Goal: Transaction & Acquisition: Purchase product/service

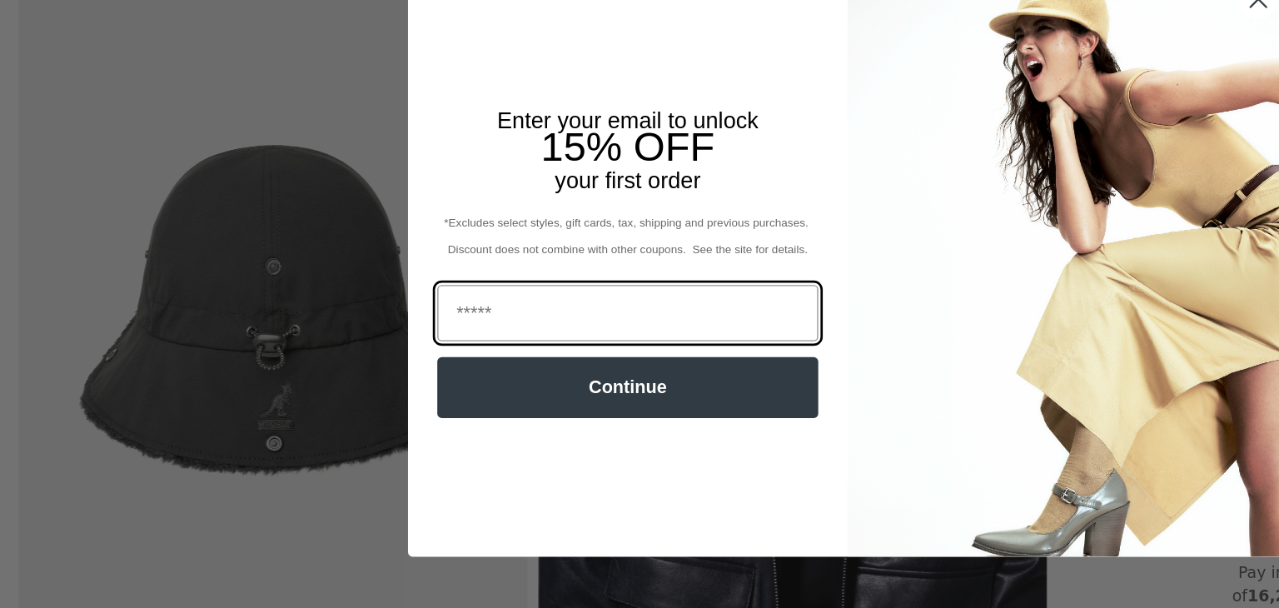
scroll to position [483, 0]
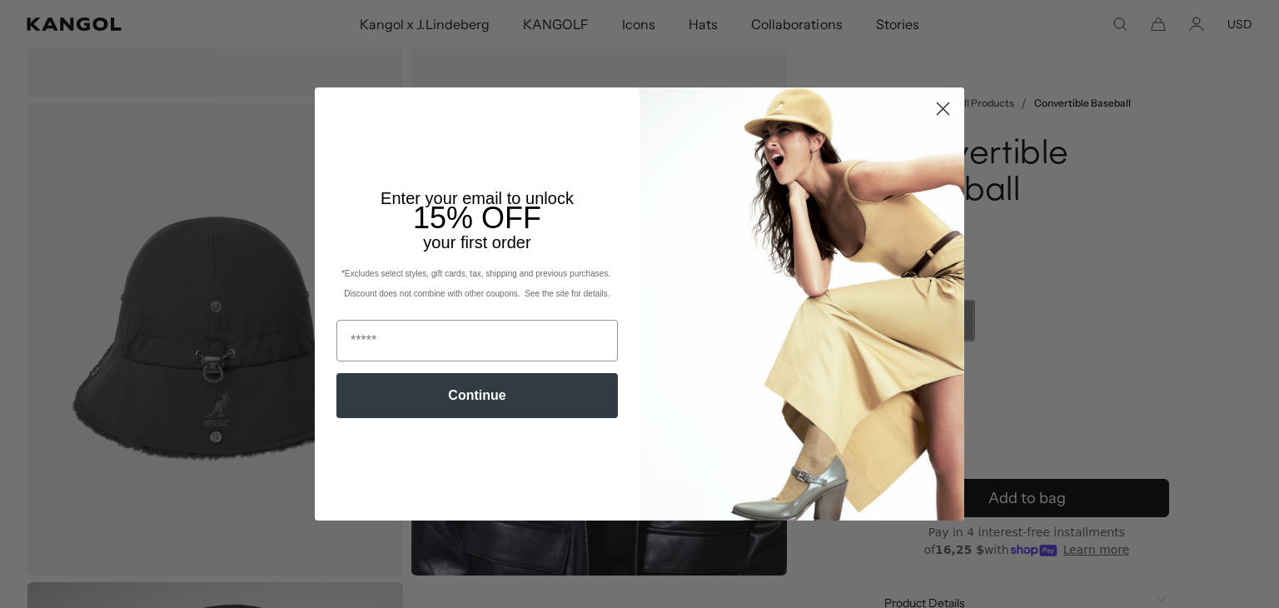
click at [944, 106] on circle "Close dialog" at bounding box center [942, 108] width 27 height 27
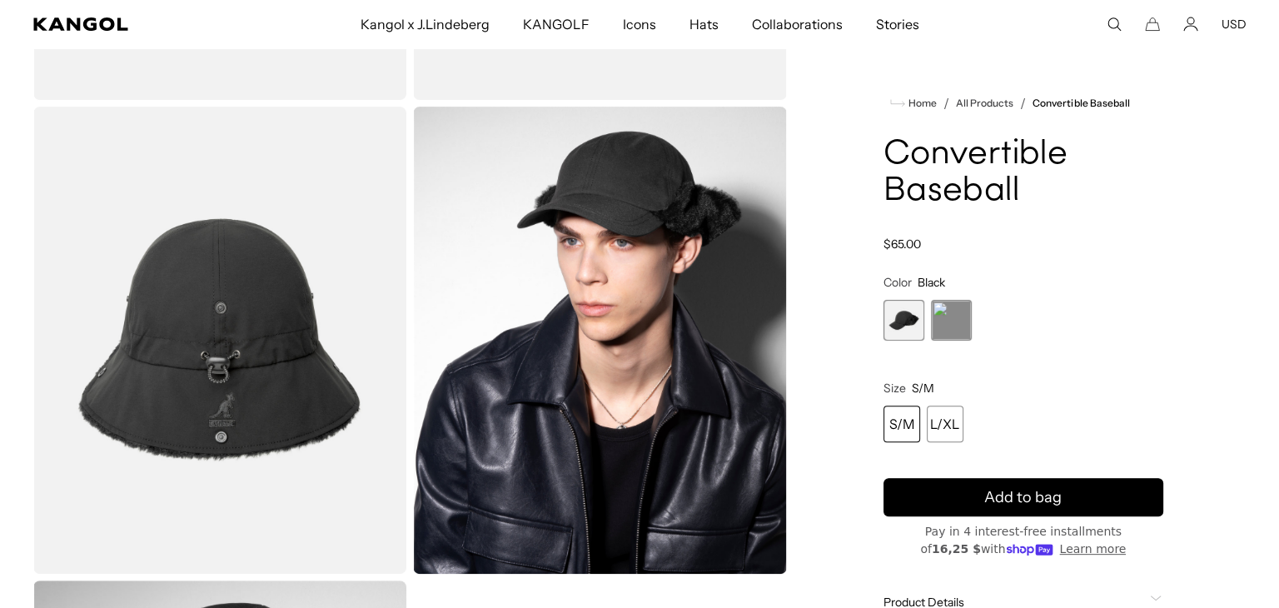
scroll to position [0, 343]
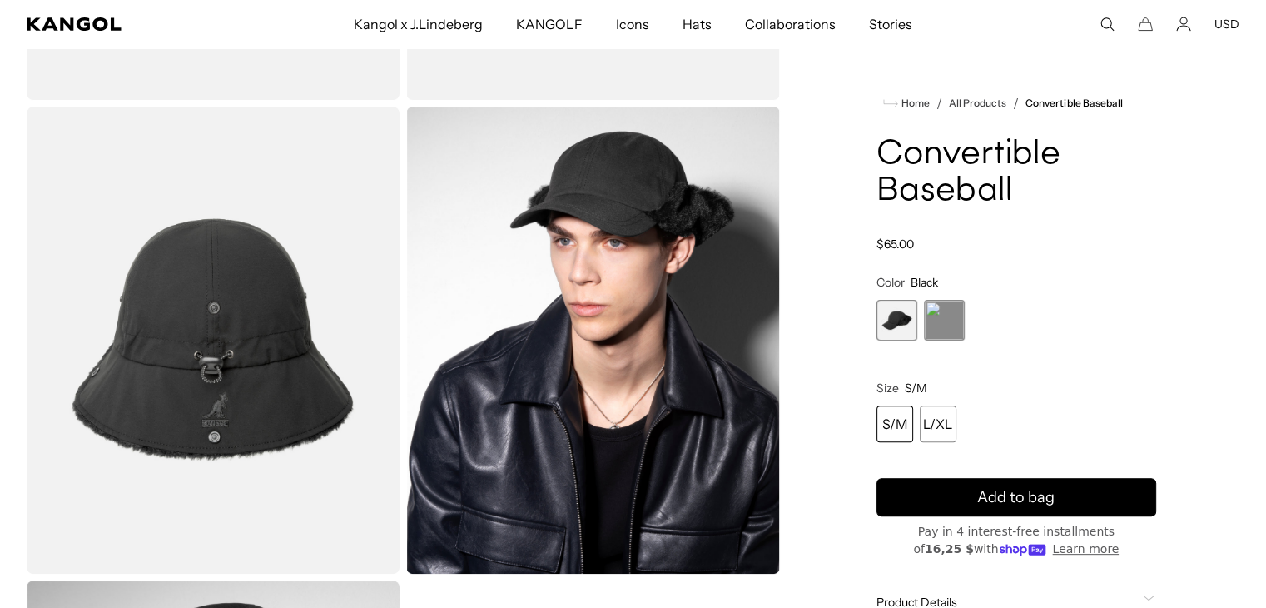
click at [668, 364] on img "Gallery Viewer" at bounding box center [592, 340] width 373 height 466
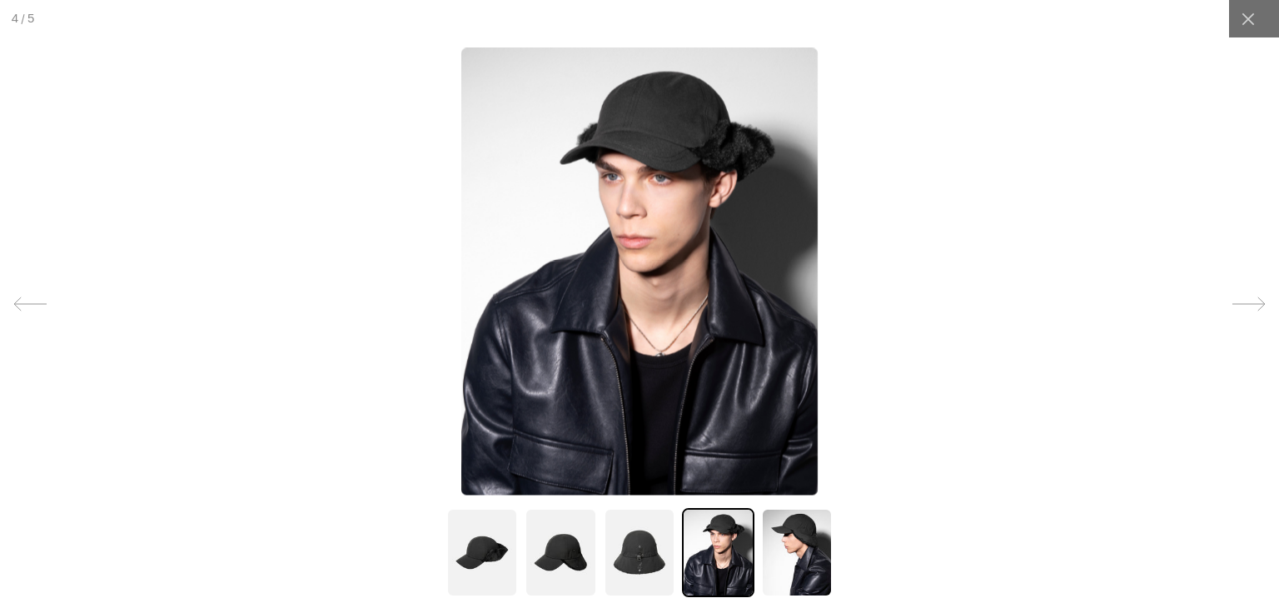
click at [683, 258] on img at bounding box center [639, 270] width 356 height 447
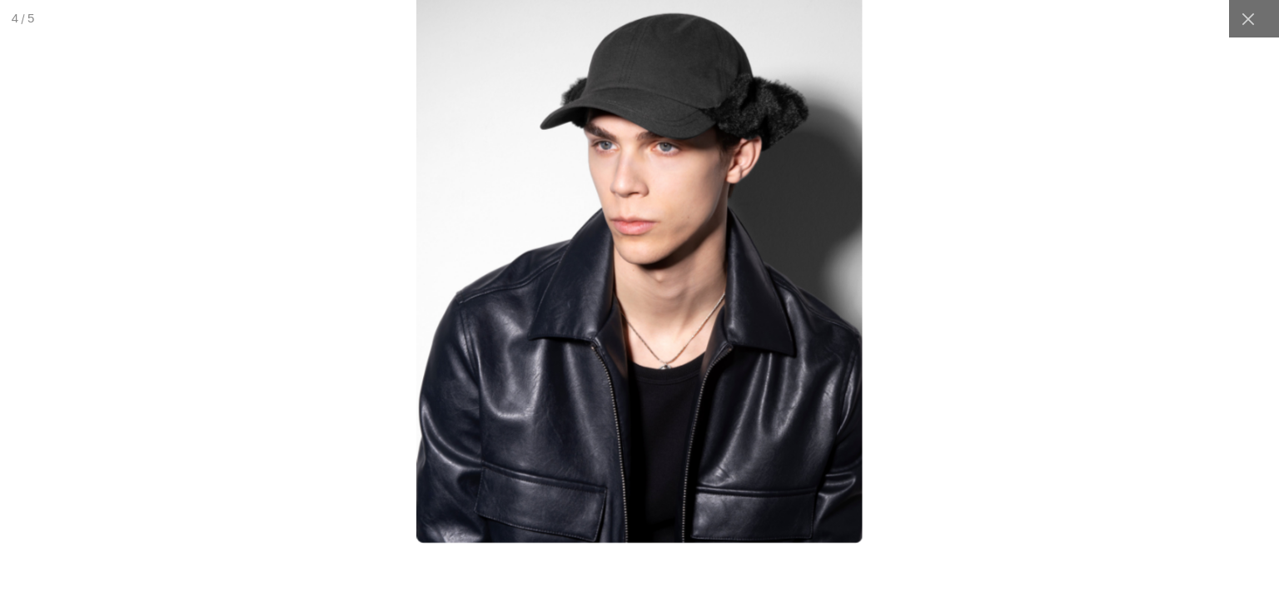
click at [683, 258] on img at bounding box center [639, 262] width 446 height 559
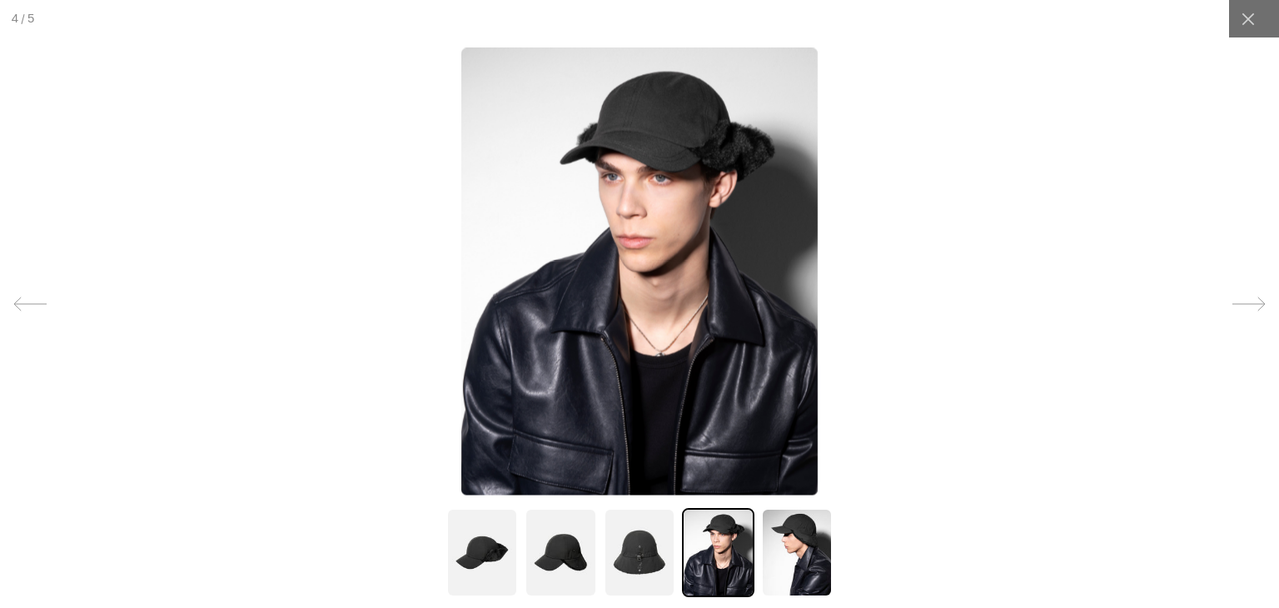
click at [639, 544] on img at bounding box center [640, 552] width 72 height 89
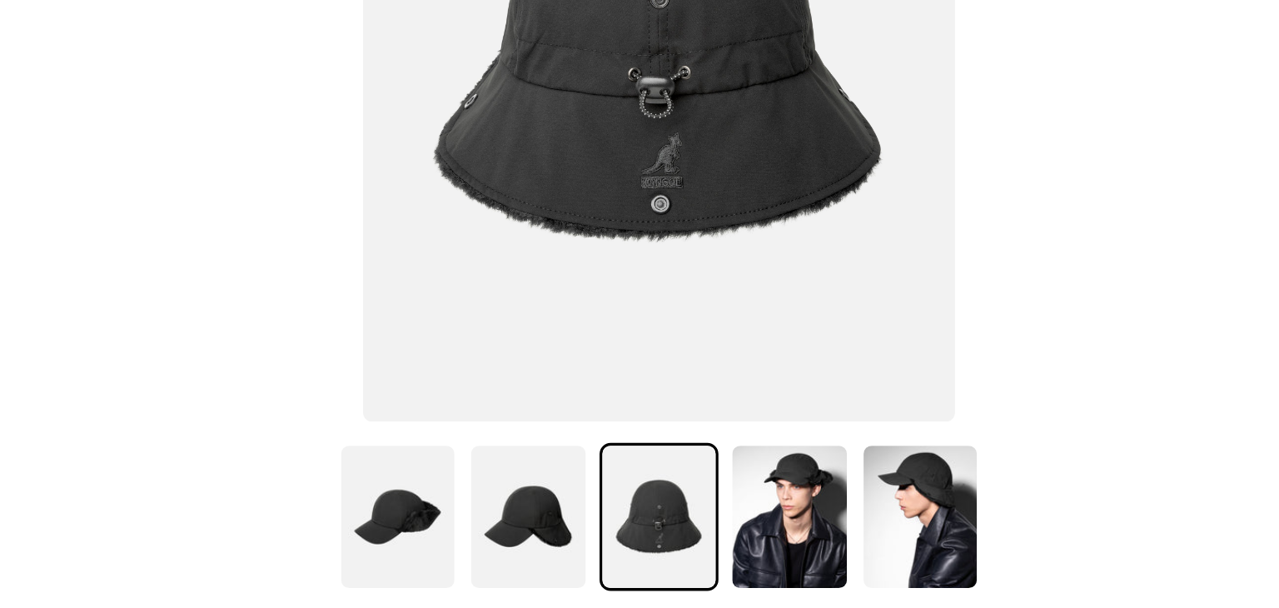
scroll to position [0, 0]
click at [571, 552] on img at bounding box center [560, 552] width 72 height 89
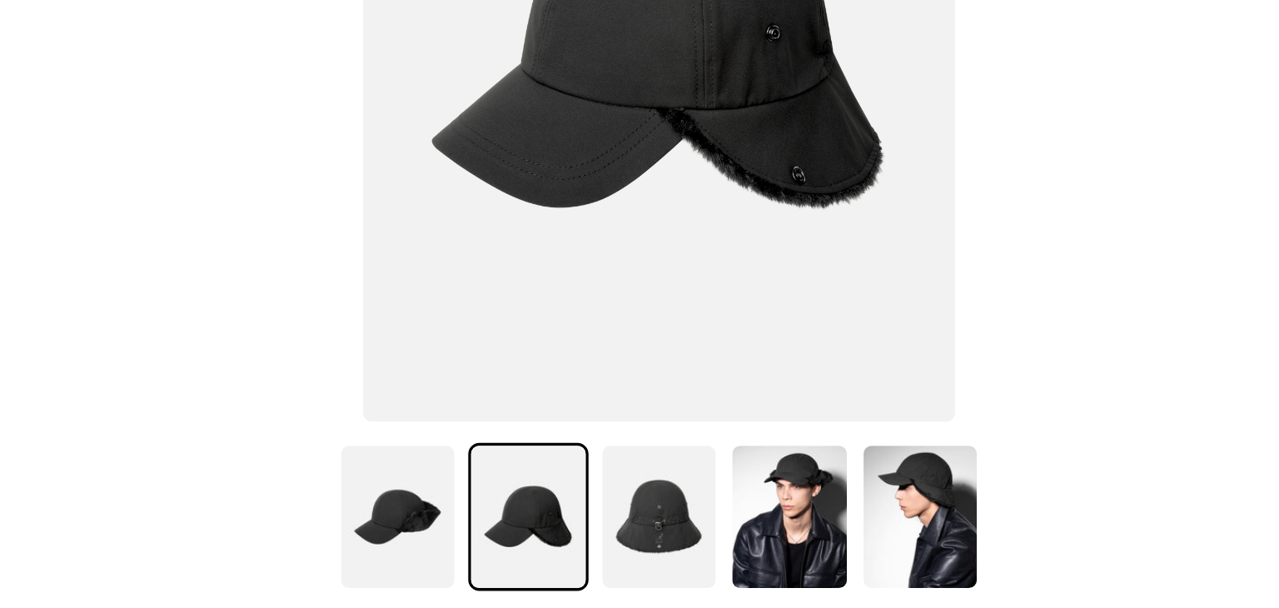
click at [688, 545] on img at bounding box center [718, 552] width 72 height 89
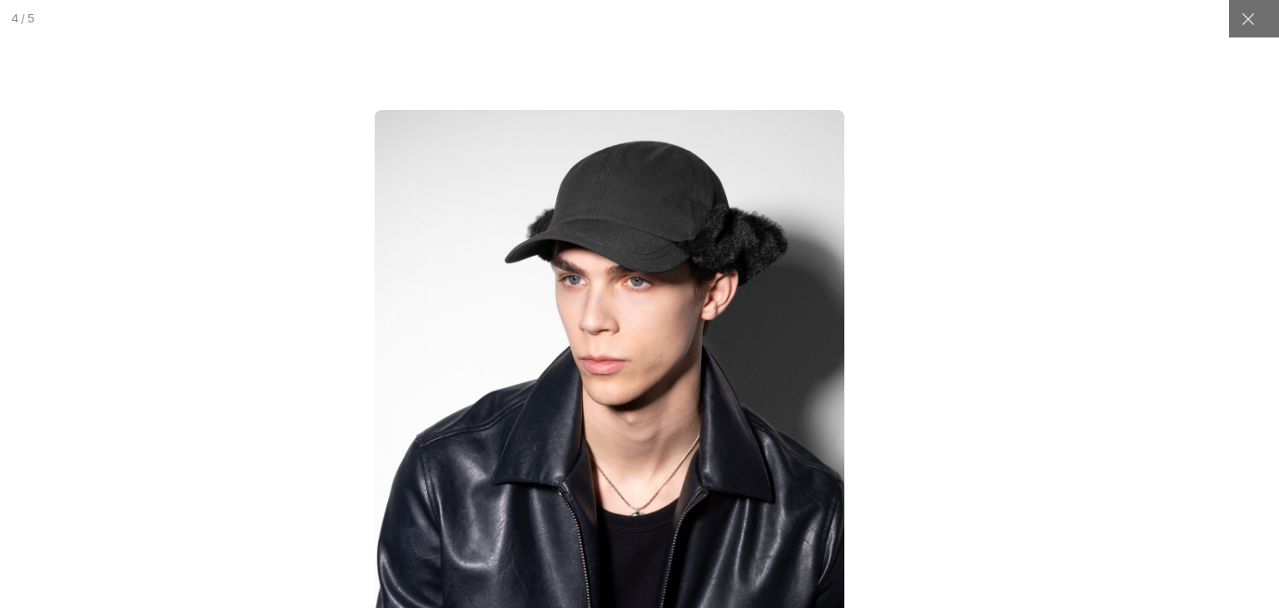
click at [775, 198] on img at bounding box center [610, 403] width 470 height 589
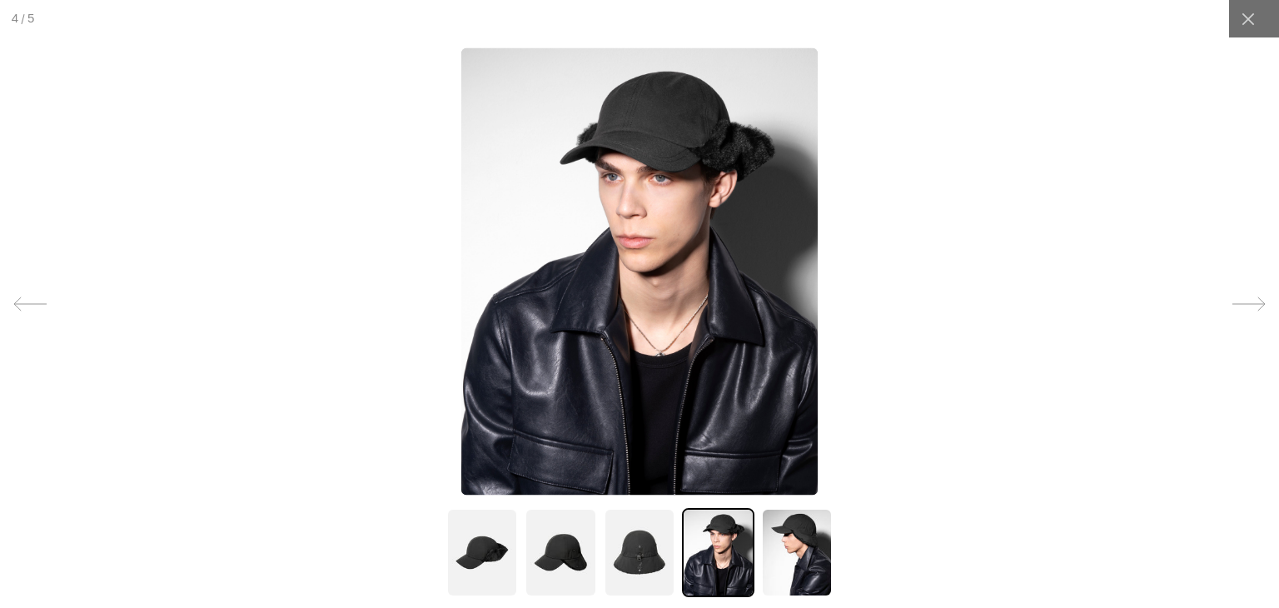
scroll to position [0, 343]
click at [801, 550] on img at bounding box center [797, 552] width 72 height 89
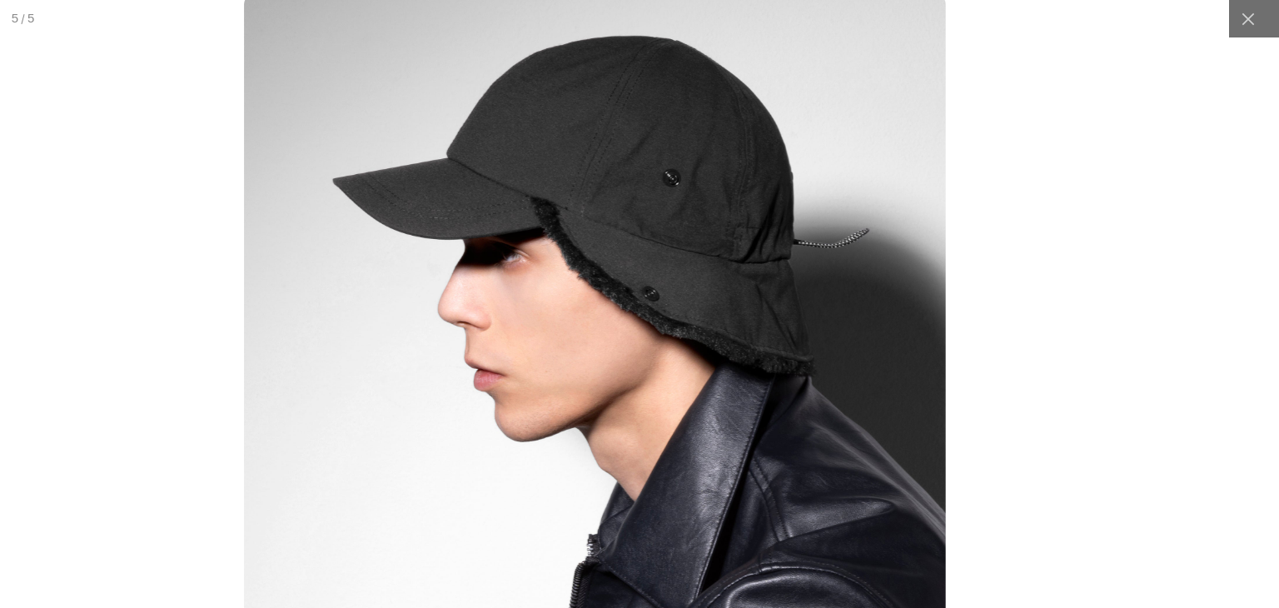
click at [700, 332] on img at bounding box center [595, 433] width 702 height 880
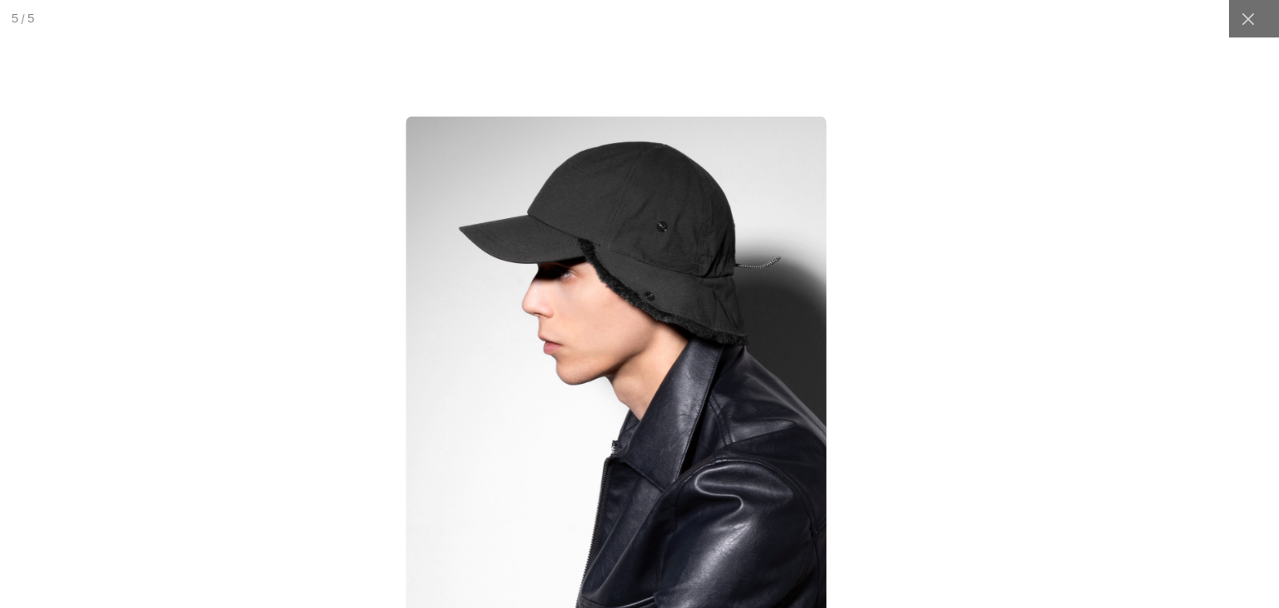
click at [667, 236] on img at bounding box center [615, 380] width 420 height 528
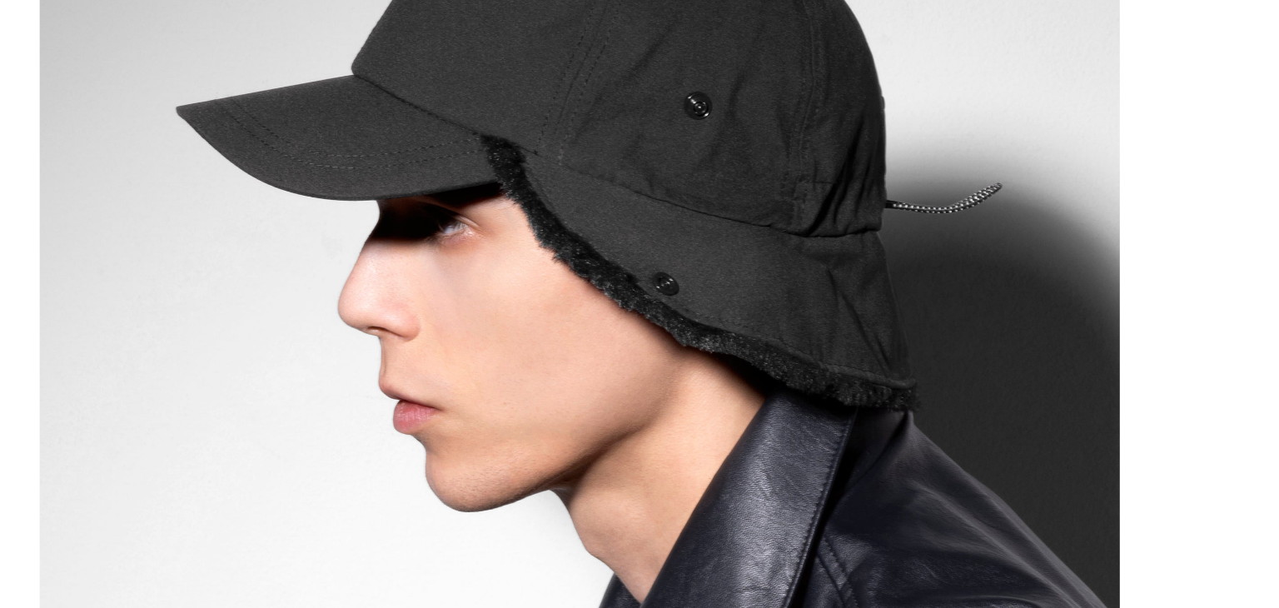
scroll to position [0, 0]
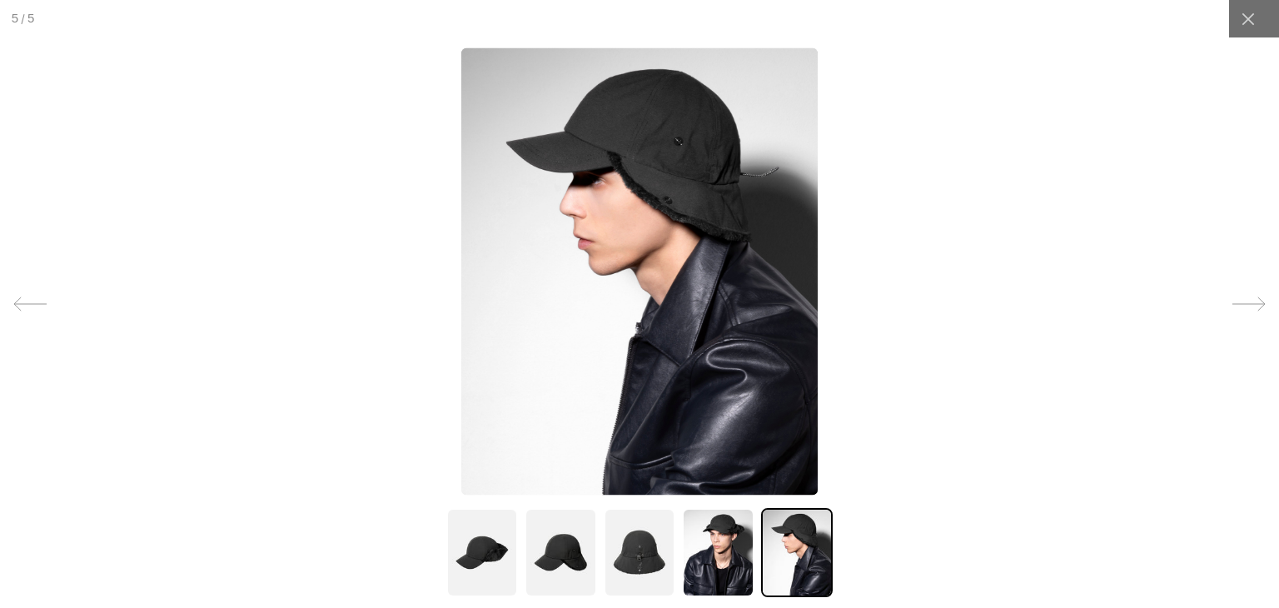
click at [466, 558] on img at bounding box center [482, 552] width 72 height 89
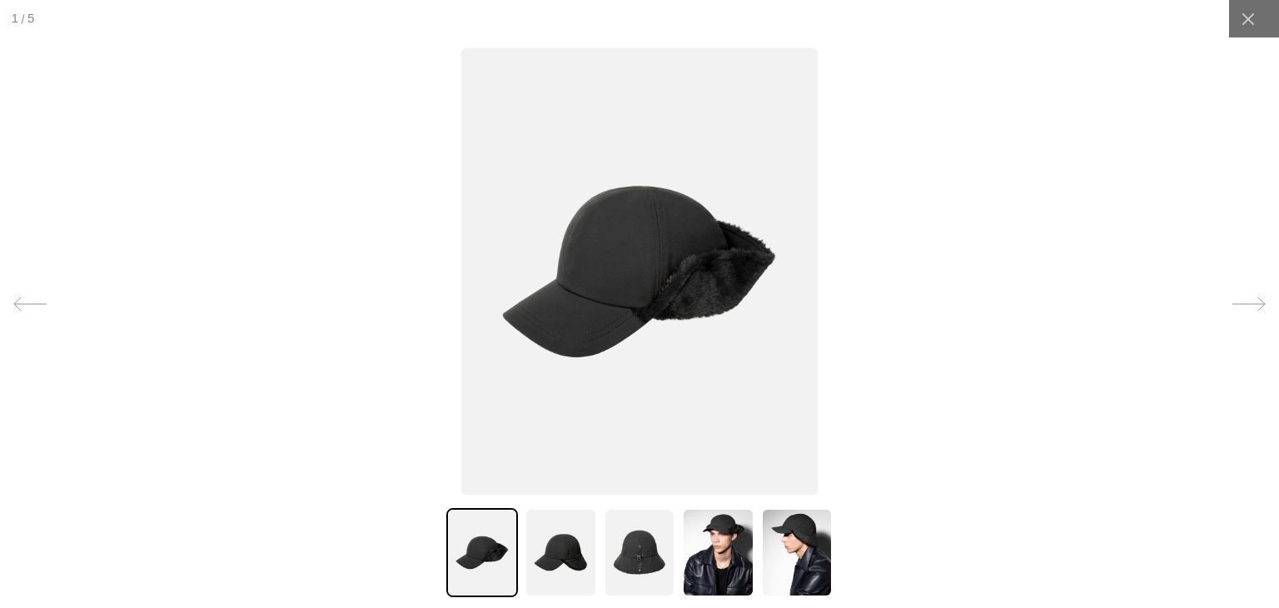
click at [554, 588] on img at bounding box center [560, 552] width 72 height 89
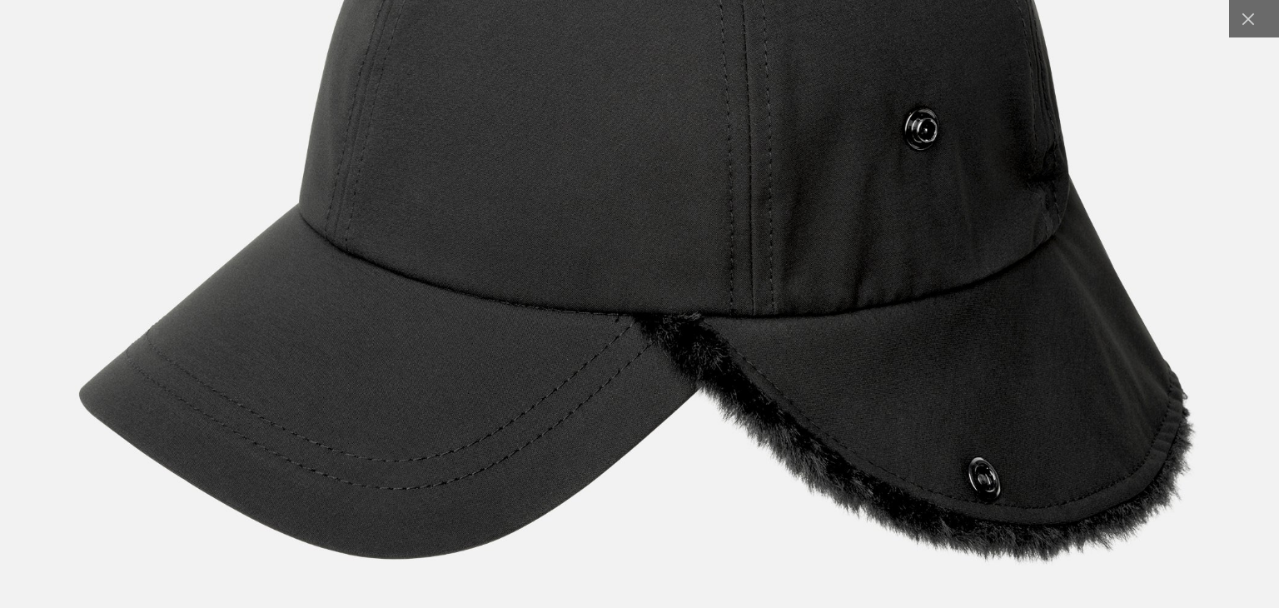
scroll to position [0, 343]
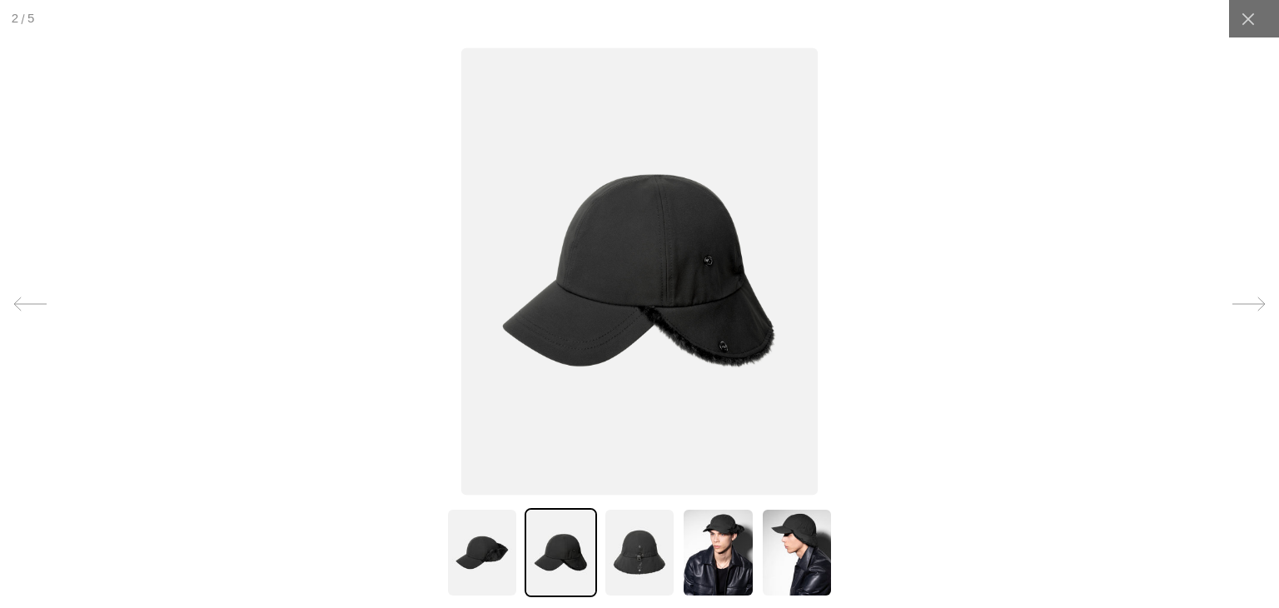
click at [721, 535] on img at bounding box center [718, 552] width 72 height 89
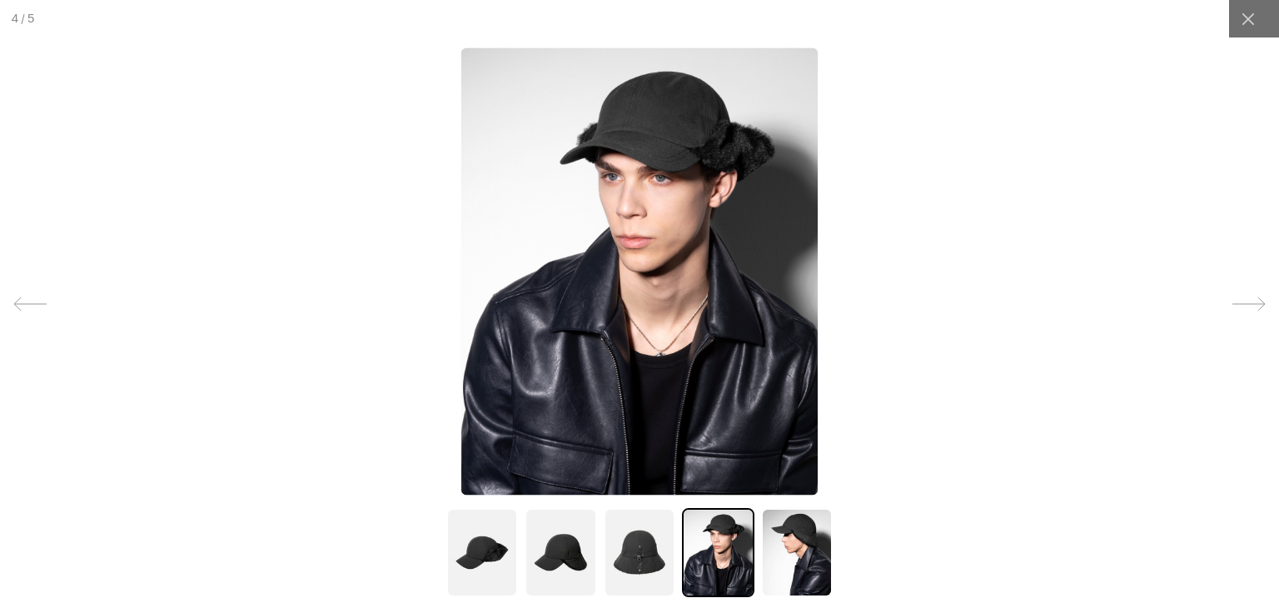
scroll to position [0, 0]
click at [626, 570] on img at bounding box center [640, 552] width 72 height 89
